Goal: Information Seeking & Learning: Check status

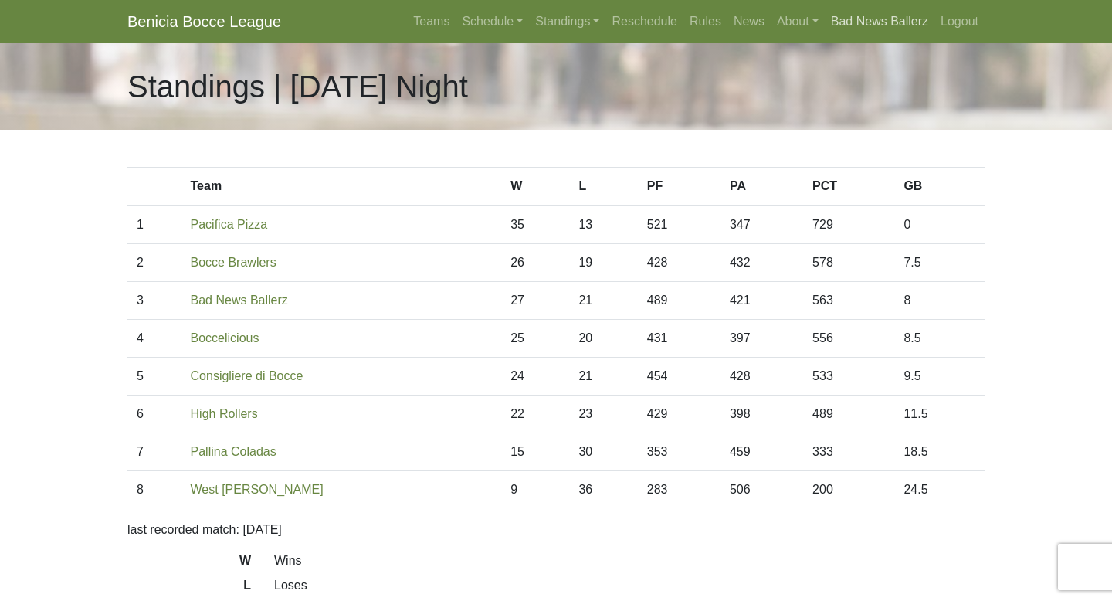
click at [902, 24] on link "Bad News Ballerz" at bounding box center [880, 21] width 110 height 31
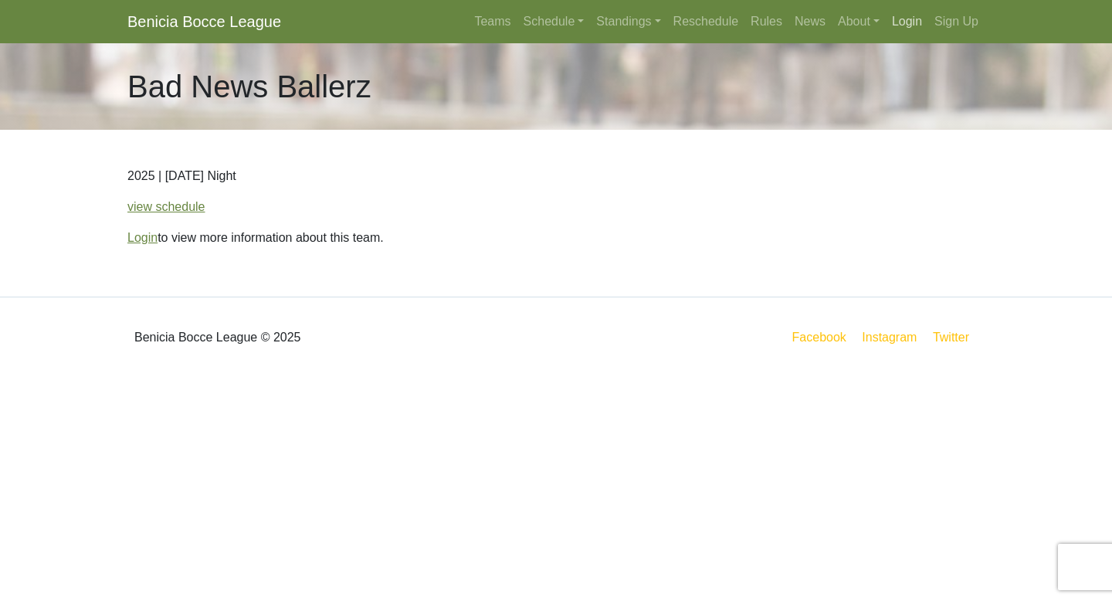
click at [902, 24] on link "Login" at bounding box center [907, 21] width 42 height 31
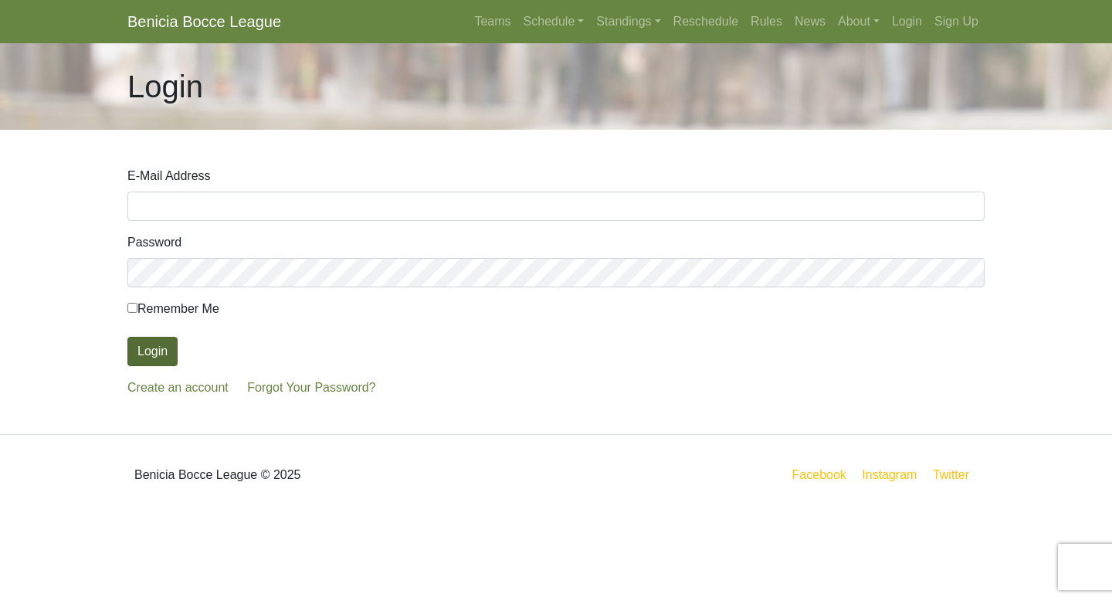
type input "[EMAIL_ADDRESS][DOMAIN_NAME]"
click at [162, 347] on button "Login" at bounding box center [152, 351] width 50 height 29
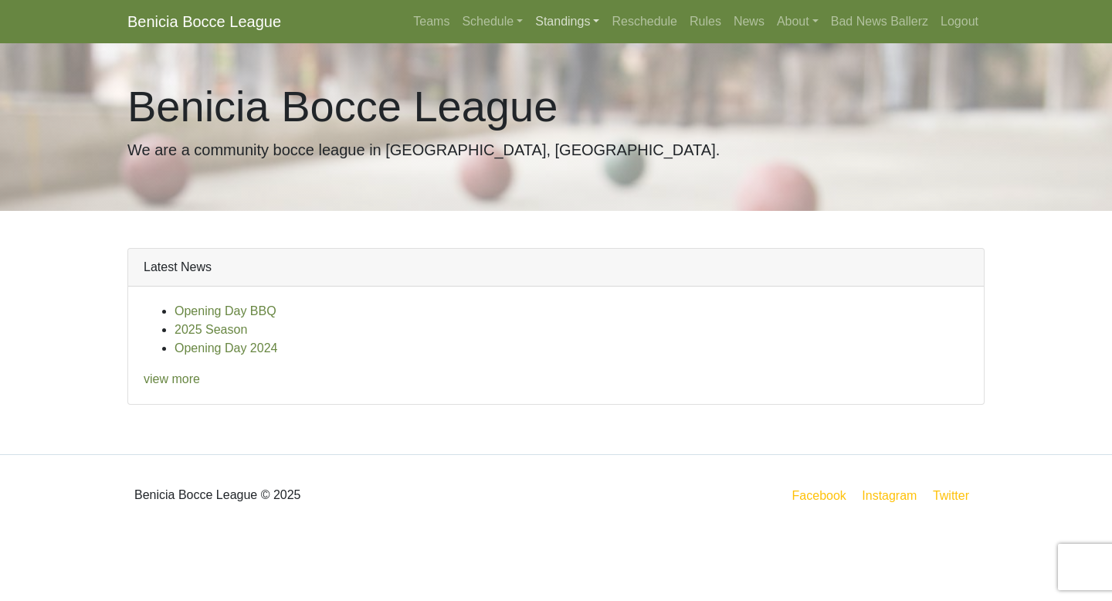
click at [551, 21] on link "Standings" at bounding box center [567, 21] width 76 height 31
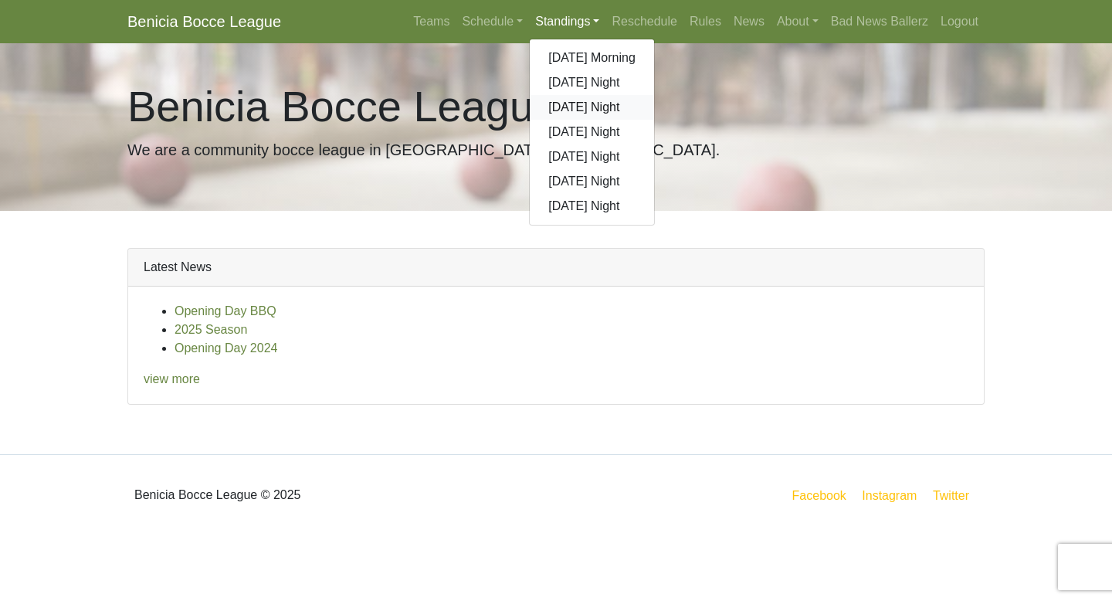
click at [567, 101] on link "[DATE] Night" at bounding box center [592, 107] width 124 height 25
